Goal: Task Accomplishment & Management: Complete application form

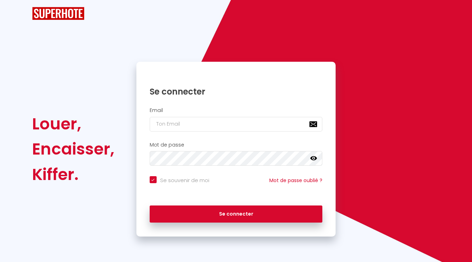
checkbox input "true"
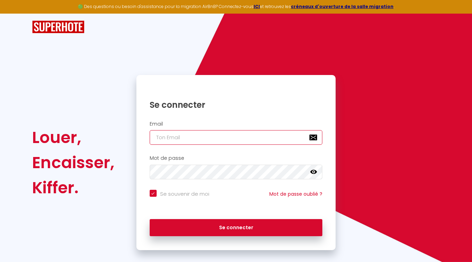
click at [225, 133] on input "email" at bounding box center [236, 137] width 173 height 15
type input "[EMAIL_ADDRESS][DOMAIN_NAME]"
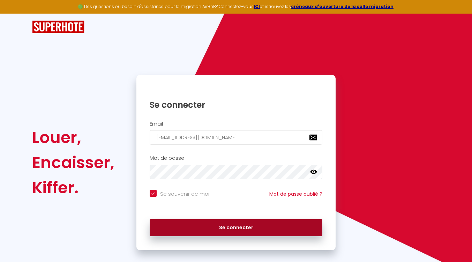
click at [226, 228] on button "Se connecter" at bounding box center [236, 227] width 173 height 17
checkbox input "true"
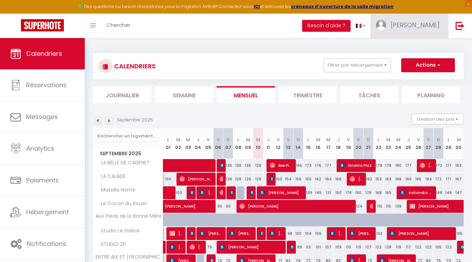
click at [435, 25] on span "[PERSON_NAME]" at bounding box center [415, 25] width 49 height 9
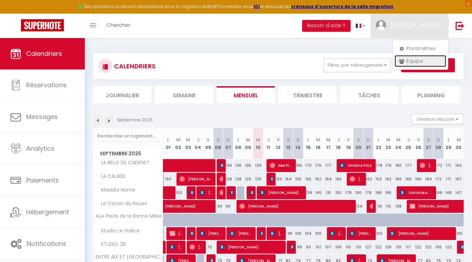
click at [411, 59] on link "Équipe" at bounding box center [421, 61] width 52 height 12
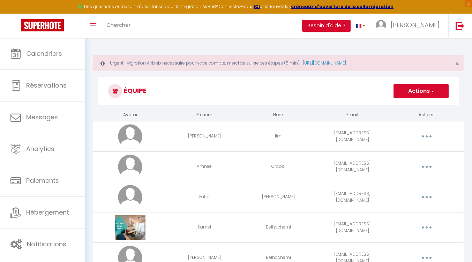
click at [415, 90] on button "Actions" at bounding box center [421, 91] width 55 height 14
click at [422, 103] on link "Ajouter un nouvel utilisateur" at bounding box center [407, 106] width 82 height 9
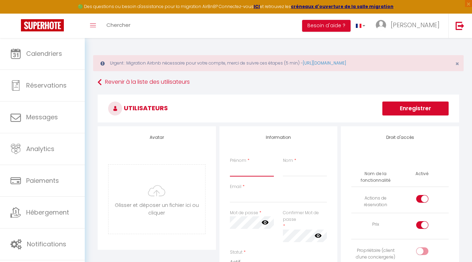
click at [248, 167] on input "Prénom" at bounding box center [252, 170] width 44 height 13
type input "Estreia"
click at [256, 173] on input "Estreia" at bounding box center [252, 170] width 44 height 13
click at [306, 174] on input "L" at bounding box center [305, 170] width 44 height 13
type input "Lloret"
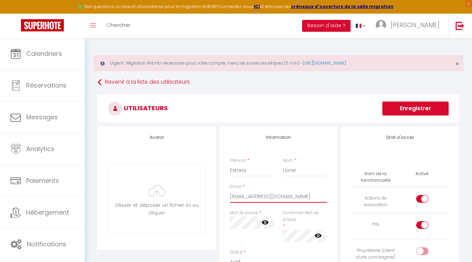
type input "[EMAIL_ADDRESS][DOMAIN_NAME]"
click at [267, 219] on icon at bounding box center [265, 222] width 7 height 7
click at [321, 235] on icon at bounding box center [318, 235] width 7 height 4
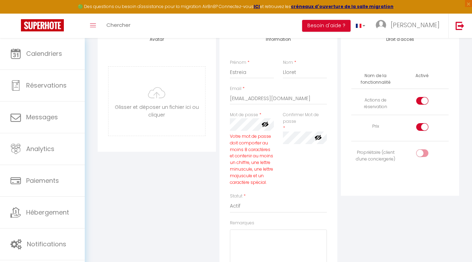
scroll to position [105, 0]
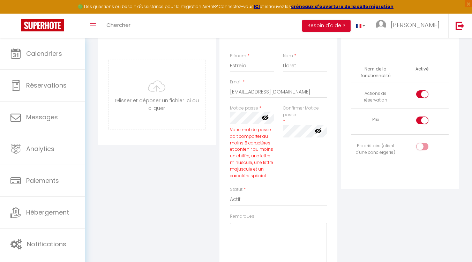
click at [246, 140] on div "Votre mot de passe doit comporter au moins 8 caractères et contenir au moins un…" at bounding box center [252, 153] width 44 height 53
click at [291, 155] on div "Confirmer Mot de passe * false" at bounding box center [304, 145] width 53 height 81
click at [278, 235] on textarea "Remarques" at bounding box center [278, 244] width 97 height 42
click at [424, 119] on input "checkbox" at bounding box center [428, 122] width 12 height 10
checkbox input "false"
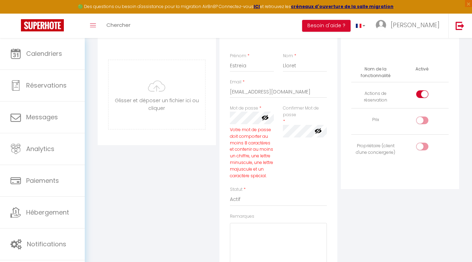
click at [420, 92] on div at bounding box center [422, 94] width 12 height 8
click at [422, 92] on input "checkbox" at bounding box center [428, 95] width 12 height 10
checkbox input "false"
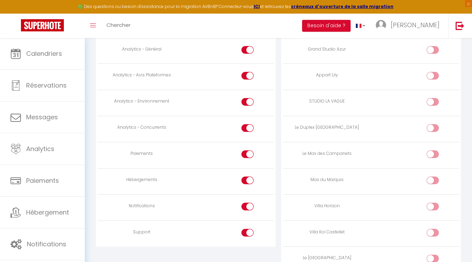
scroll to position [751, 0]
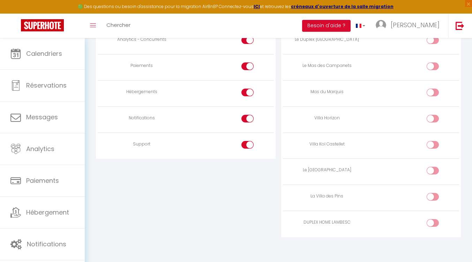
click at [438, 91] on input "checkbox" at bounding box center [439, 94] width 12 height 10
checkbox input "true"
click at [436, 63] on input "checkbox" at bounding box center [439, 67] width 12 height 10
checkbox input "true"
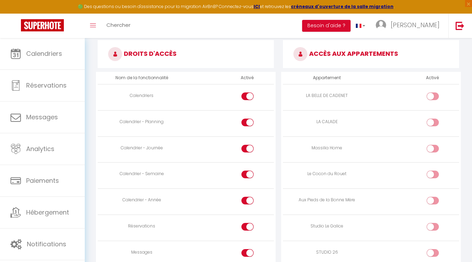
scroll to position [437, 0]
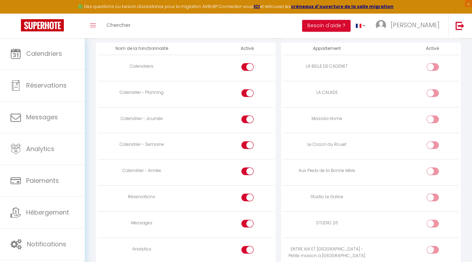
click at [245, 197] on div at bounding box center [247, 198] width 12 height 8
click at [247, 197] on input "checkbox" at bounding box center [253, 199] width 12 height 10
checkbox input "false"
click at [246, 220] on div at bounding box center [247, 224] width 12 height 8
click at [247, 220] on input "checkbox" at bounding box center [253, 225] width 12 height 10
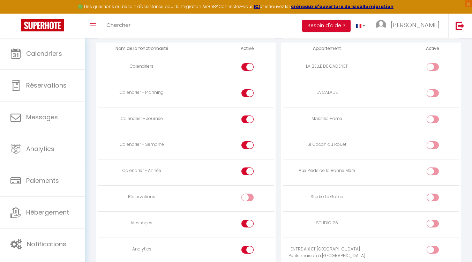
checkbox input "false"
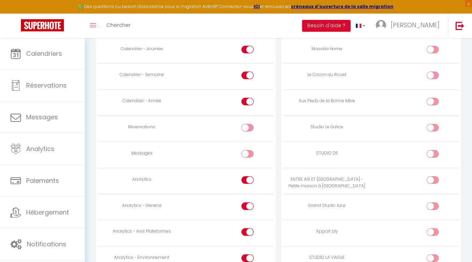
click at [249, 177] on input "checkbox" at bounding box center [253, 181] width 12 height 10
checkbox input "false"
click at [248, 207] on input "checkbox" at bounding box center [253, 207] width 12 height 10
checkbox input "false"
click at [249, 233] on input "checkbox" at bounding box center [253, 233] width 12 height 10
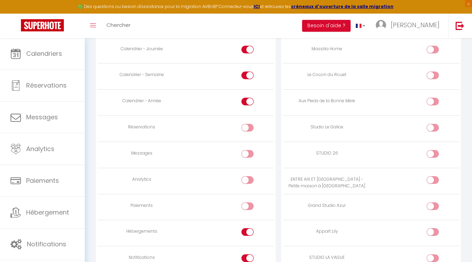
checkbox input "false"
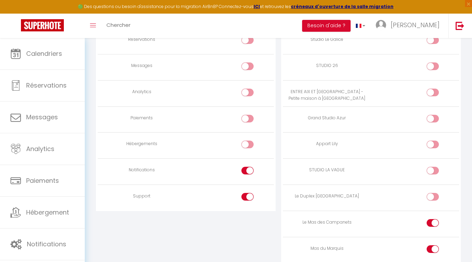
scroll to position [611, 0]
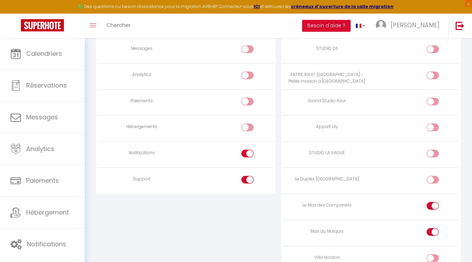
click at [248, 176] on input "checkbox" at bounding box center [253, 181] width 12 height 10
checkbox input "false"
click at [249, 150] on input "checkbox" at bounding box center [253, 155] width 12 height 10
checkbox input "false"
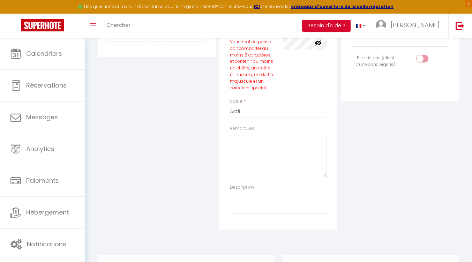
scroll to position [53, 0]
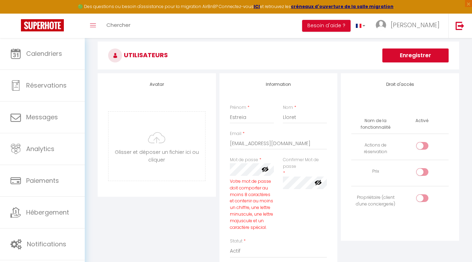
click at [428, 55] on button "Enregistrer" at bounding box center [415, 56] width 66 height 14
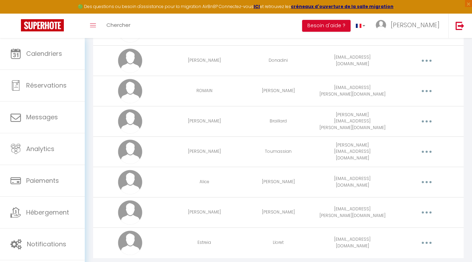
scroll to position [367, 0]
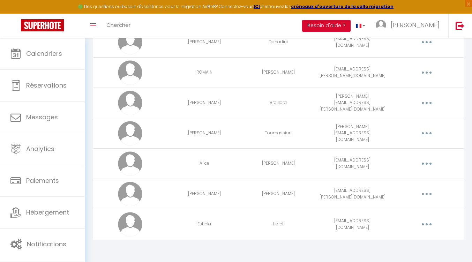
click at [427, 224] on icon "button" at bounding box center [427, 224] width 2 height 2
click at [421, 239] on link "Editer" at bounding box center [409, 241] width 52 height 12
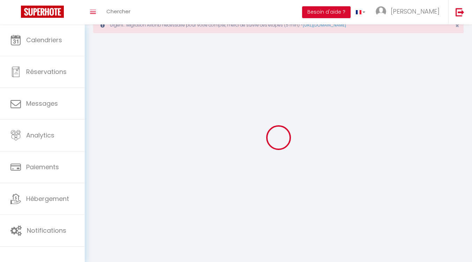
type input "Estreia"
type input "Lloret"
type input "[EMAIL_ADDRESS][DOMAIN_NAME]"
type textarea "[URL][DOMAIN_NAME]"
checkbox input "false"
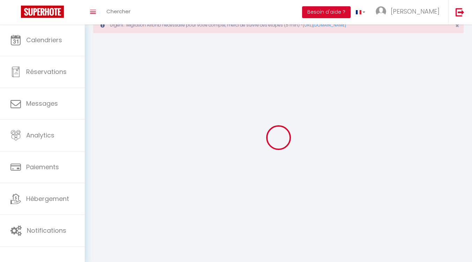
checkbox input "false"
checkbox input "true"
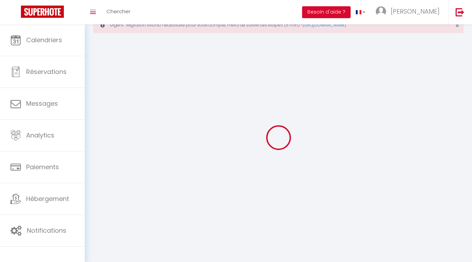
checkbox input "true"
checkbox input "false"
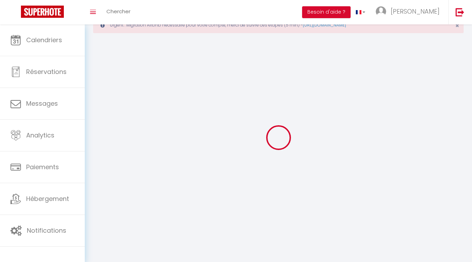
checkbox input "false"
select select
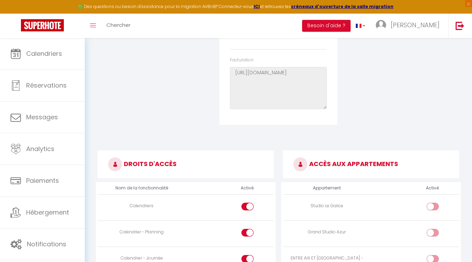
scroll to position [468, 0]
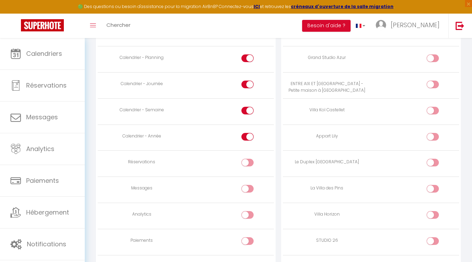
click at [246, 165] on div at bounding box center [247, 163] width 12 height 8
click at [247, 165] on input "checkbox" at bounding box center [253, 164] width 12 height 10
checkbox input "true"
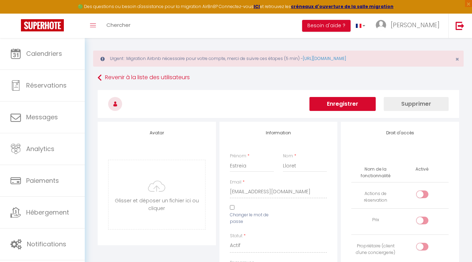
scroll to position [0, 0]
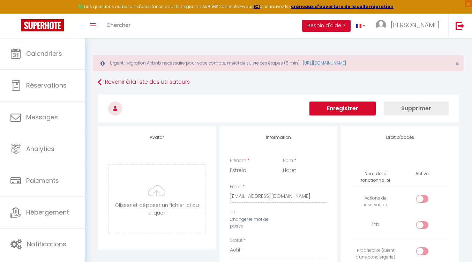
click at [353, 111] on button "Enregistrer" at bounding box center [343, 109] width 66 height 14
